Goal: Book appointment/travel/reservation

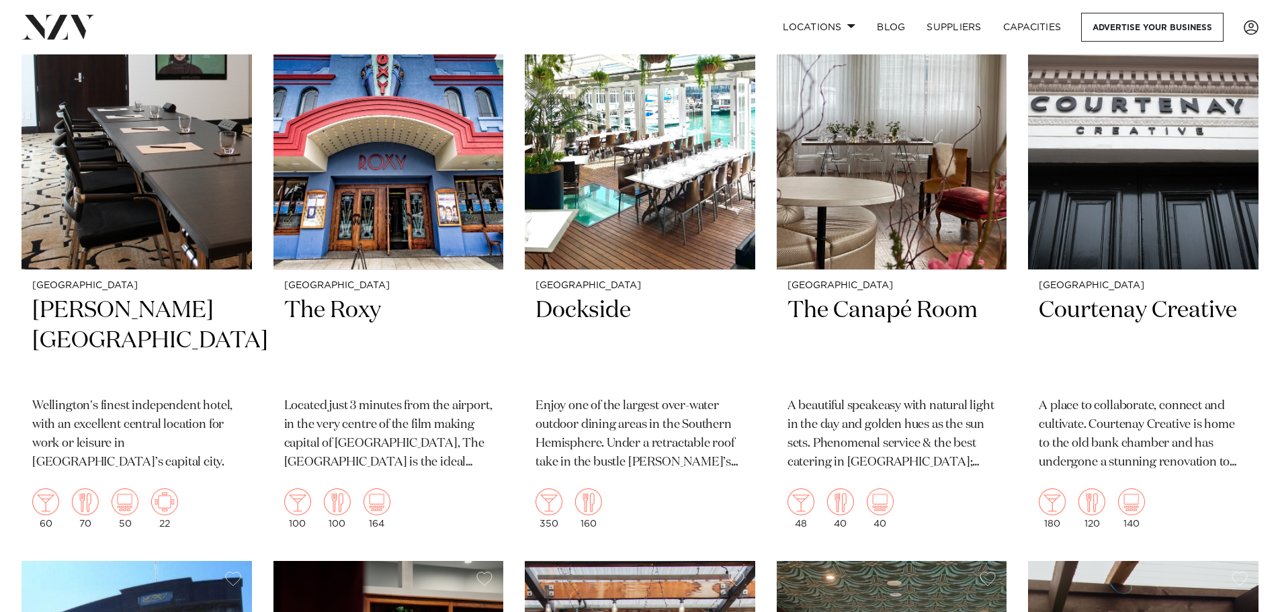
scroll to position [3594, 0]
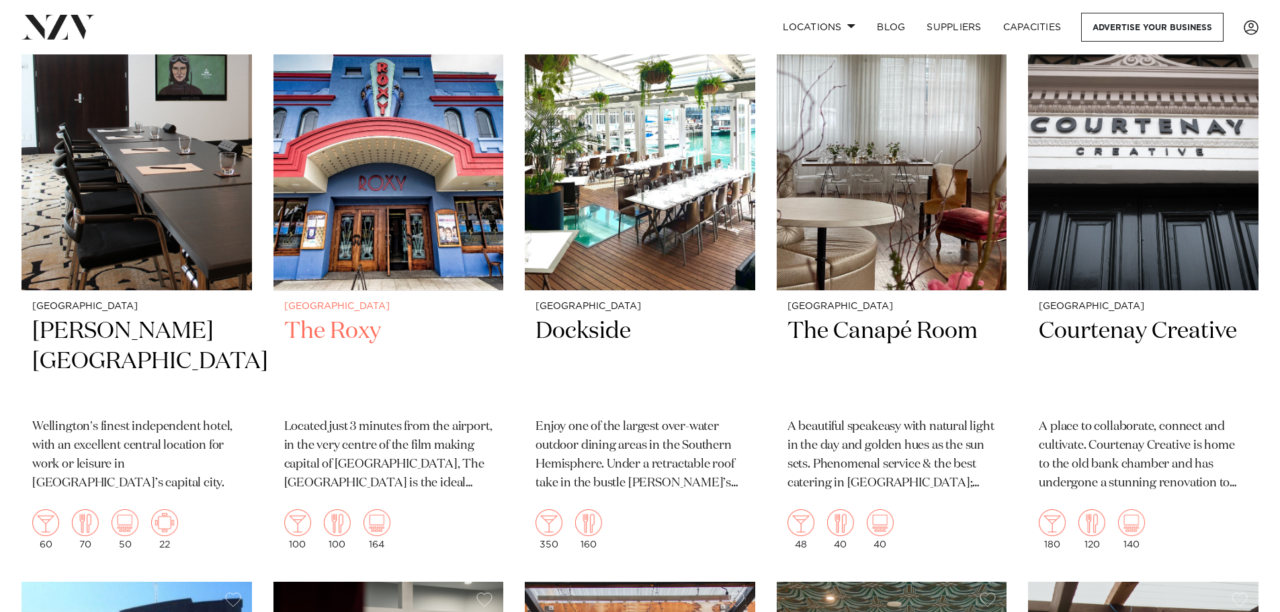
click at [352, 332] on h2 "The Roxy" at bounding box center [388, 362] width 209 height 91
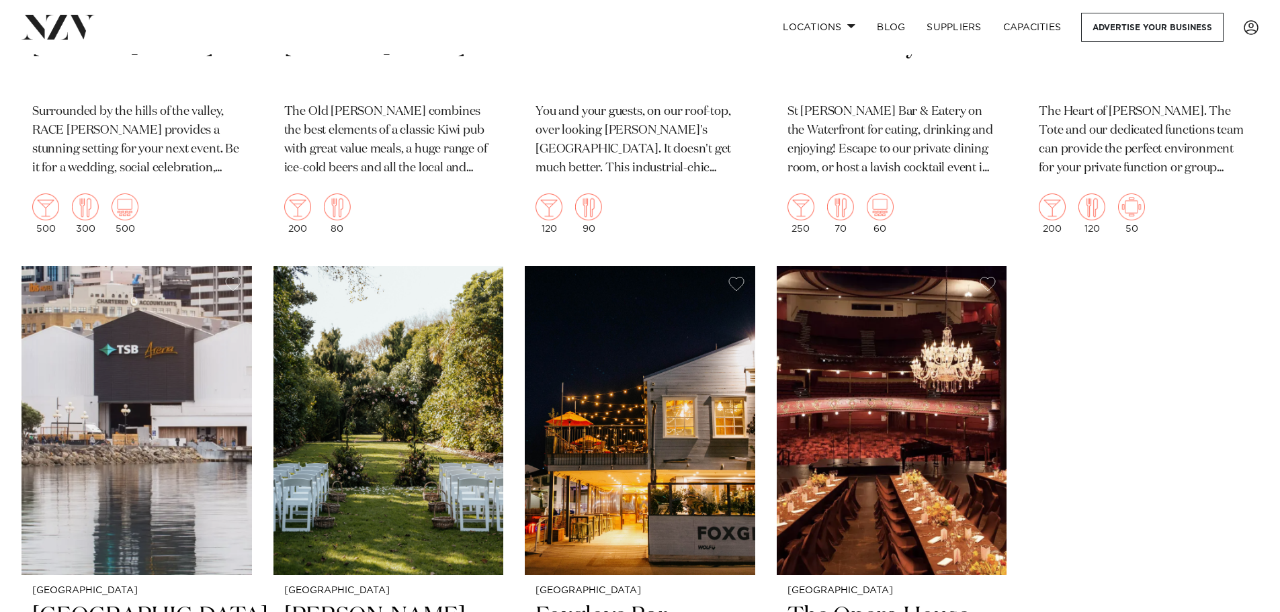
scroll to position [4320, 0]
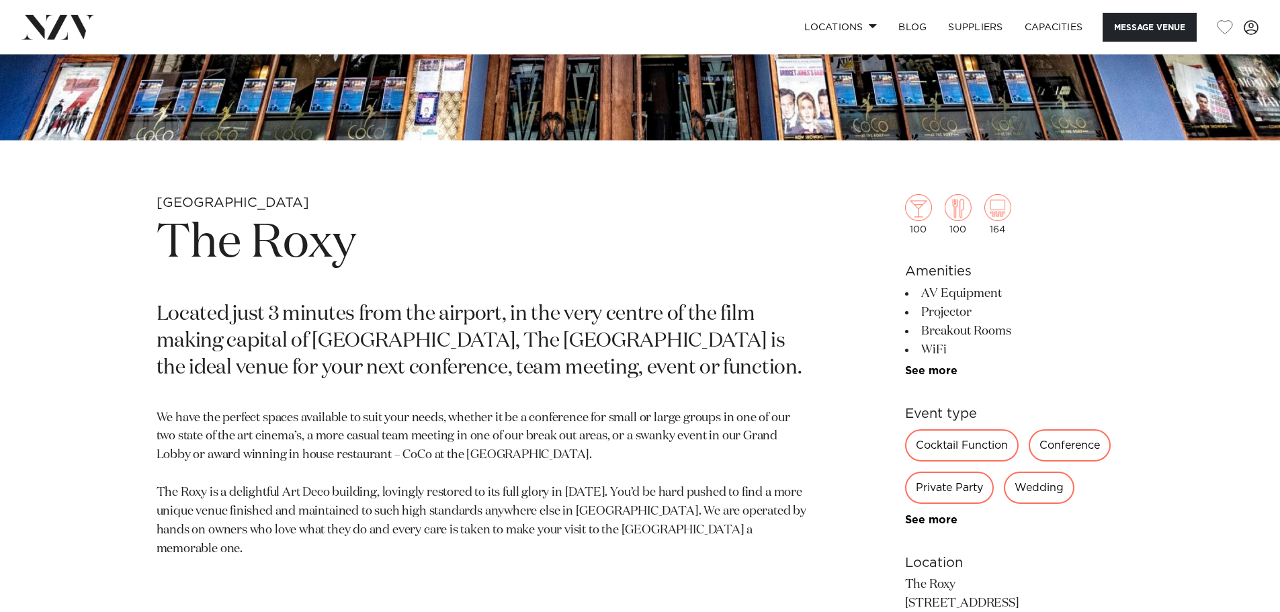
scroll to position [605, 0]
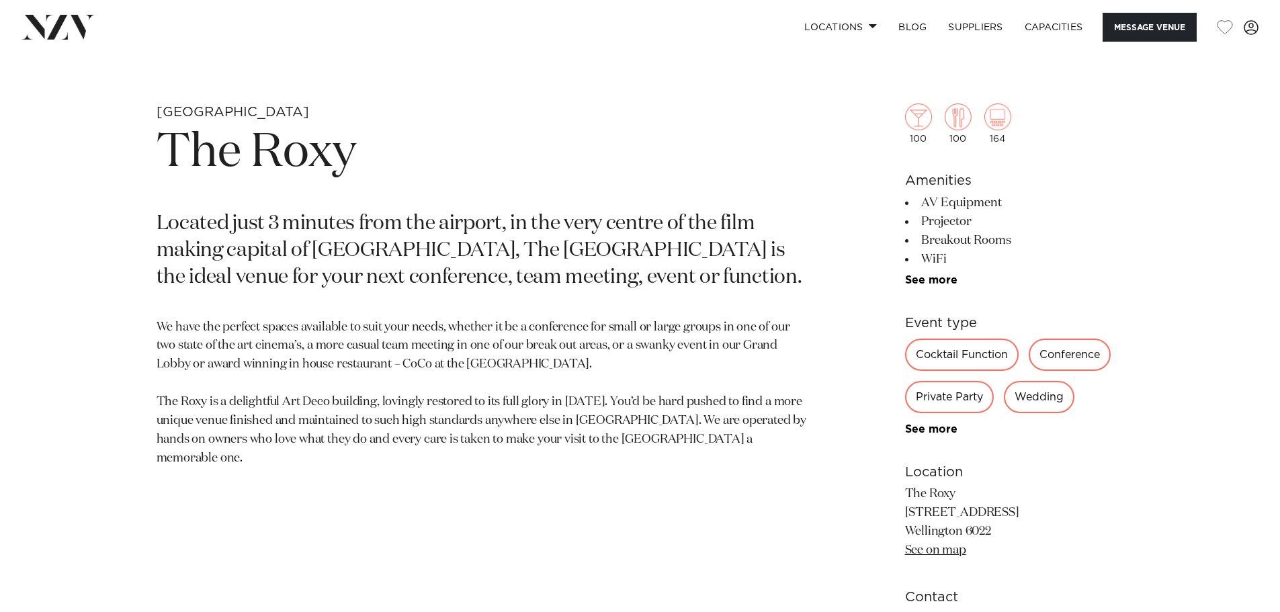
click at [955, 357] on div "Cocktail Function" at bounding box center [962, 355] width 114 height 32
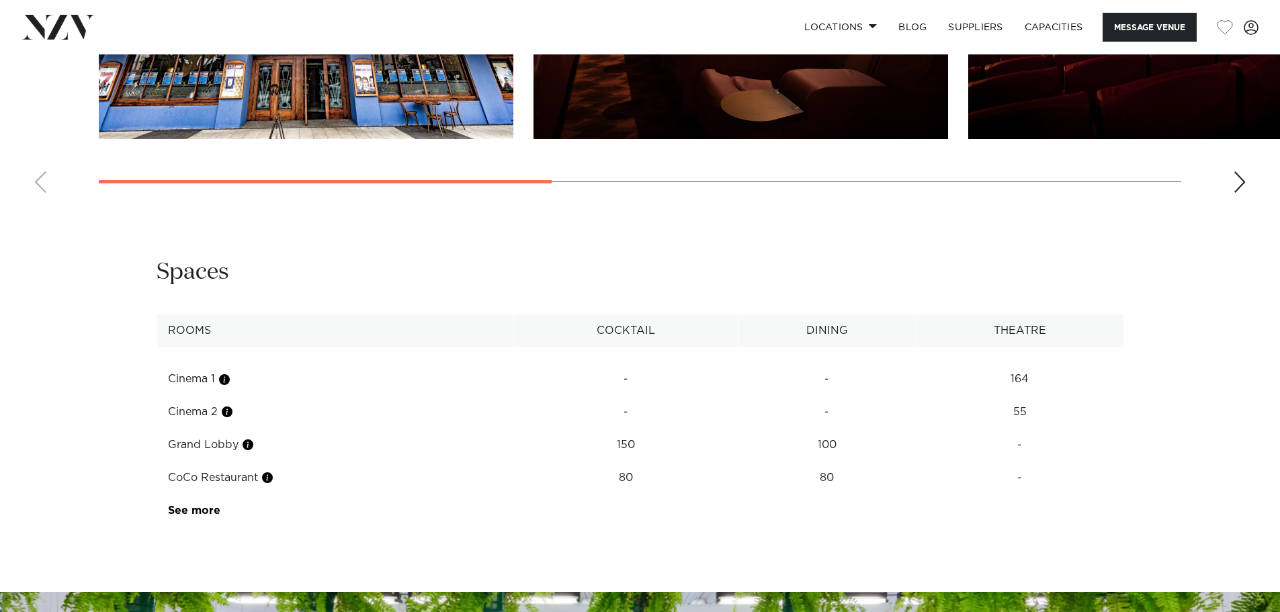
scroll to position [1613, 0]
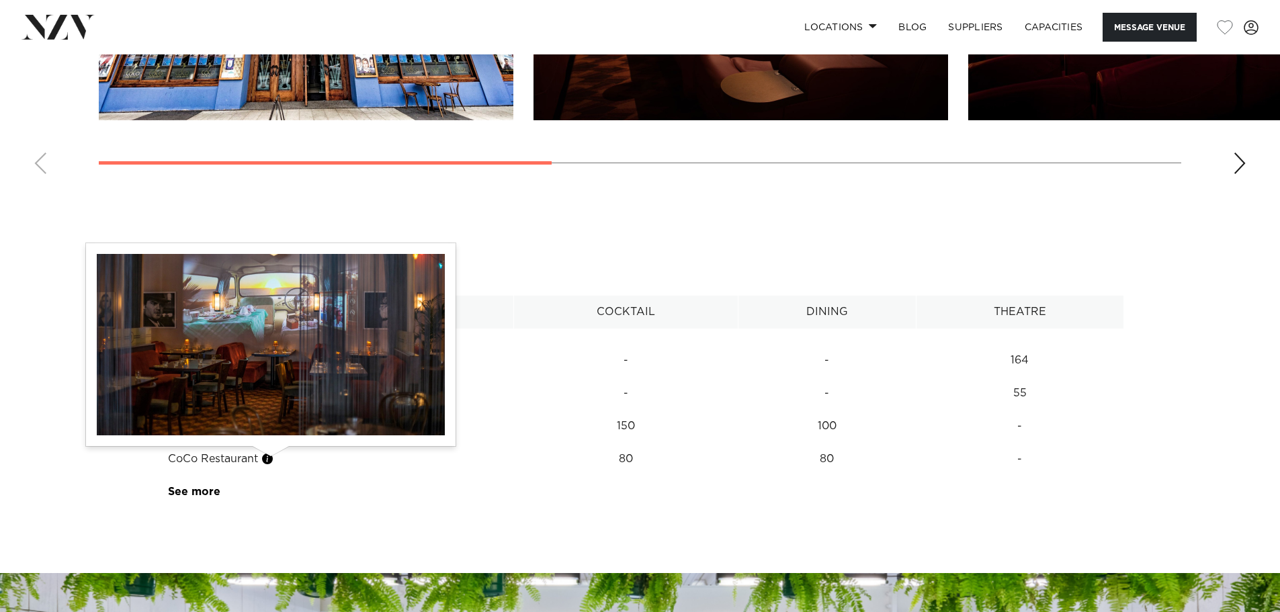
click at [271, 459] on button "button" at bounding box center [267, 458] width 13 height 13
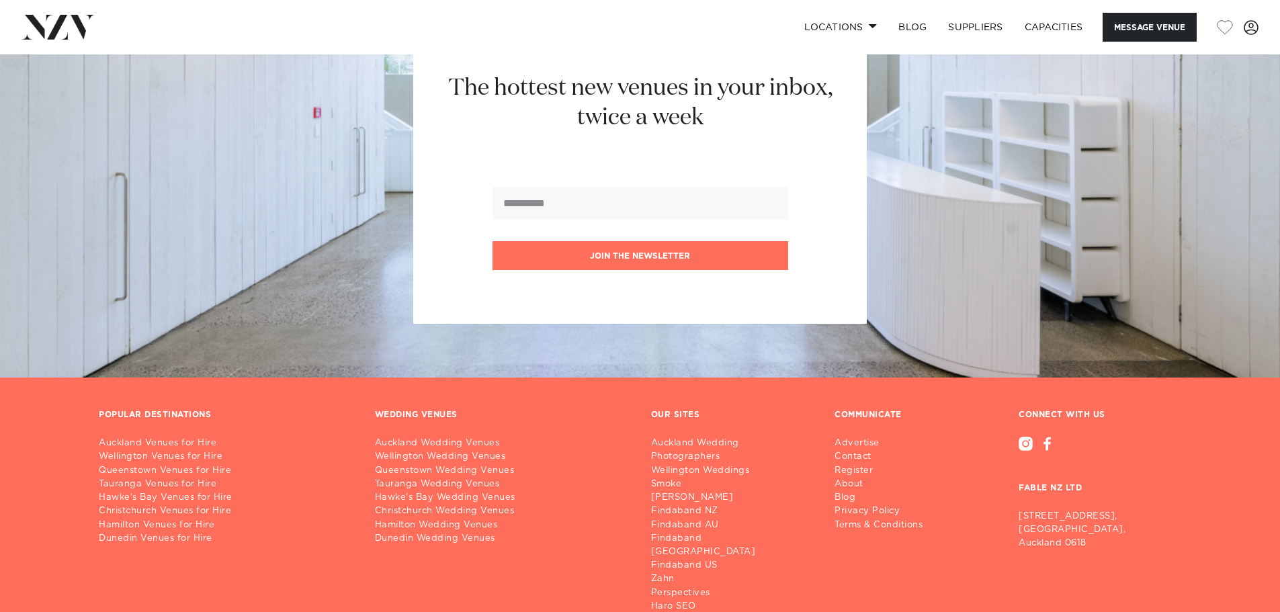
scroll to position [2326, 0]
